Goal: Find specific page/section: Find specific page/section

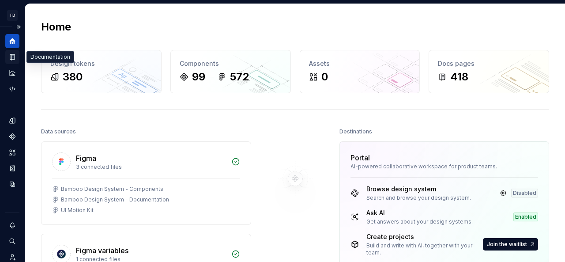
click at [16, 56] on div "Documentation" at bounding box center [12, 57] width 14 height 14
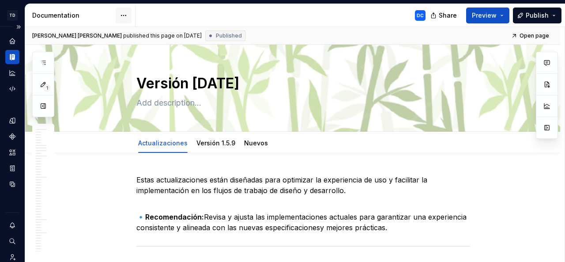
click at [123, 14] on html "TD Bamboo Design System DC Dataset Bamboo - Design System Documentation DC Shar…" at bounding box center [282, 131] width 565 height 262
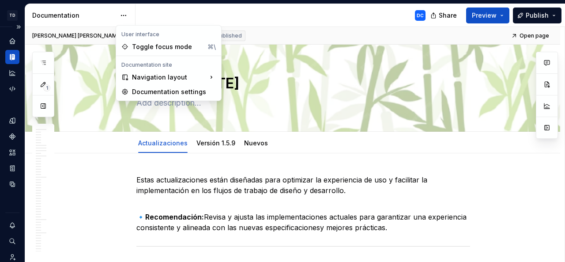
click at [11, 39] on html "TD Bamboo Design System DC Dataset Bamboo - Design System Documentation DC Shar…" at bounding box center [282, 131] width 565 height 262
type textarea "*"
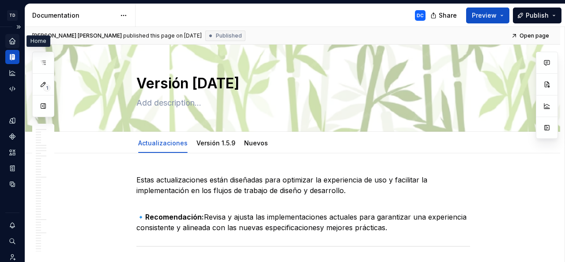
click at [12, 41] on icon "Home" at bounding box center [12, 41] width 6 height 6
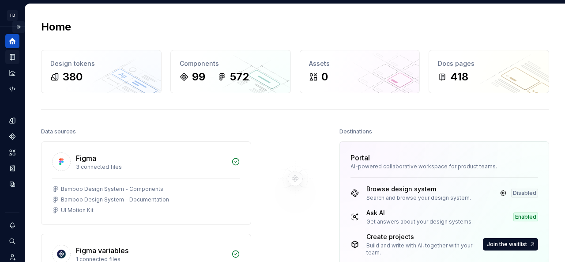
click at [14, 27] on button "Expand sidebar" at bounding box center [18, 27] width 12 height 12
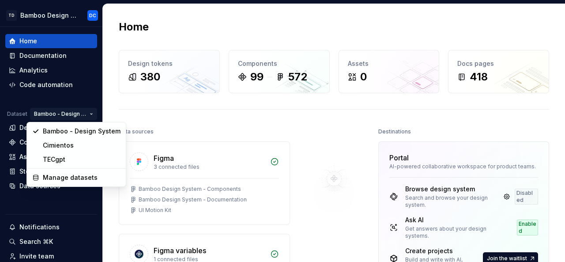
click at [88, 113] on html "TD Bamboo Design System DC Home Documentation Analytics Code automation Dataset…" at bounding box center [282, 131] width 565 height 262
click at [88, 176] on div "Manage datasets" at bounding box center [82, 177] width 78 height 9
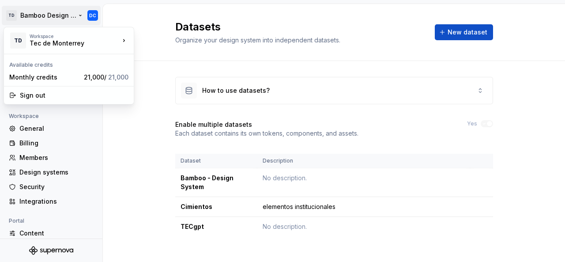
click at [79, 14] on html "TD Bamboo Design System DC Back Account Profile Authentication Notifications Wo…" at bounding box center [282, 131] width 565 height 262
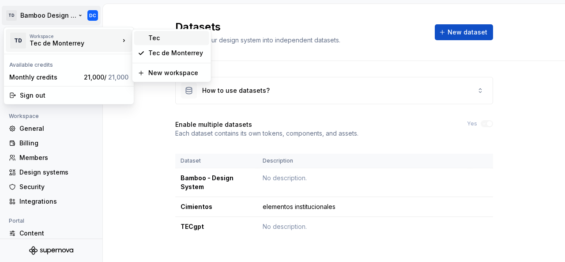
click at [152, 39] on div "Tec" at bounding box center [176, 38] width 57 height 9
